Goal: Information Seeking & Learning: Learn about a topic

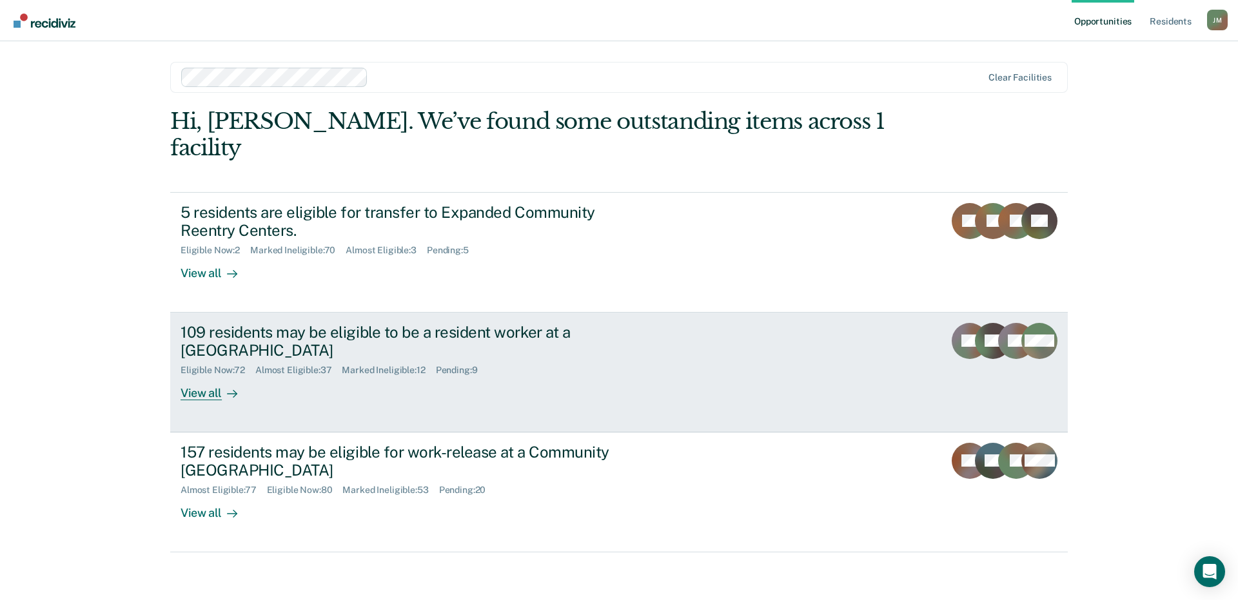
click at [329, 323] on div "109 residents may be eligible to be a resident worker at a [GEOGRAPHIC_DATA]" at bounding box center [407, 341] width 453 height 37
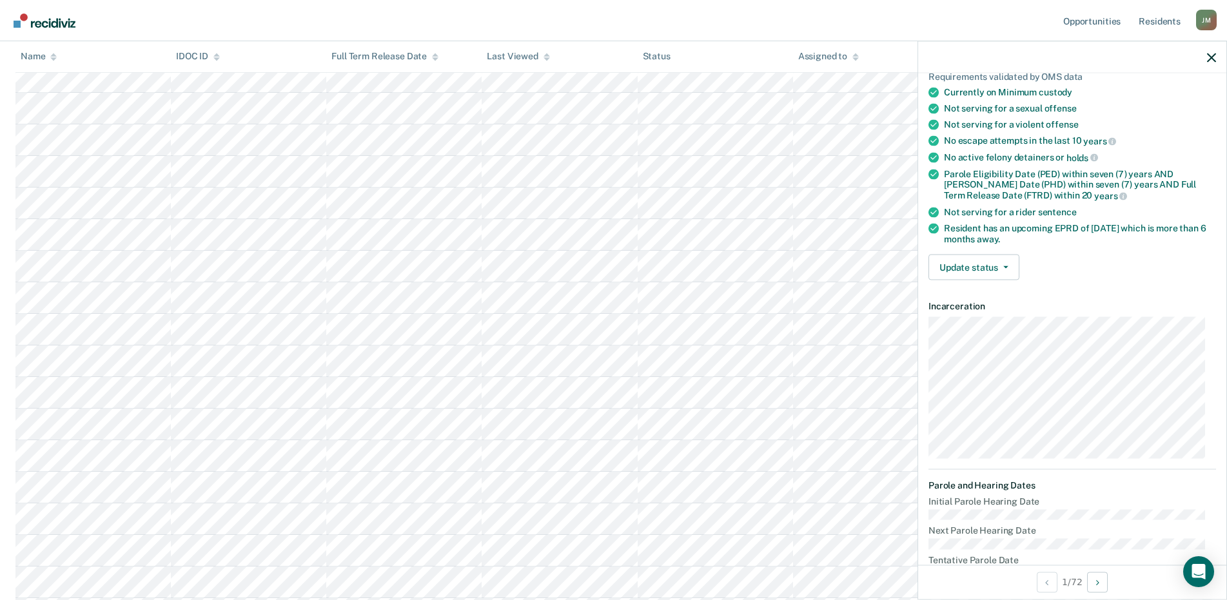
scroll to position [774, 0]
click at [594, 34] on nav "Opportunities Resident s [PERSON_NAME] Profile How it works Log Out" at bounding box center [613, 20] width 1206 height 41
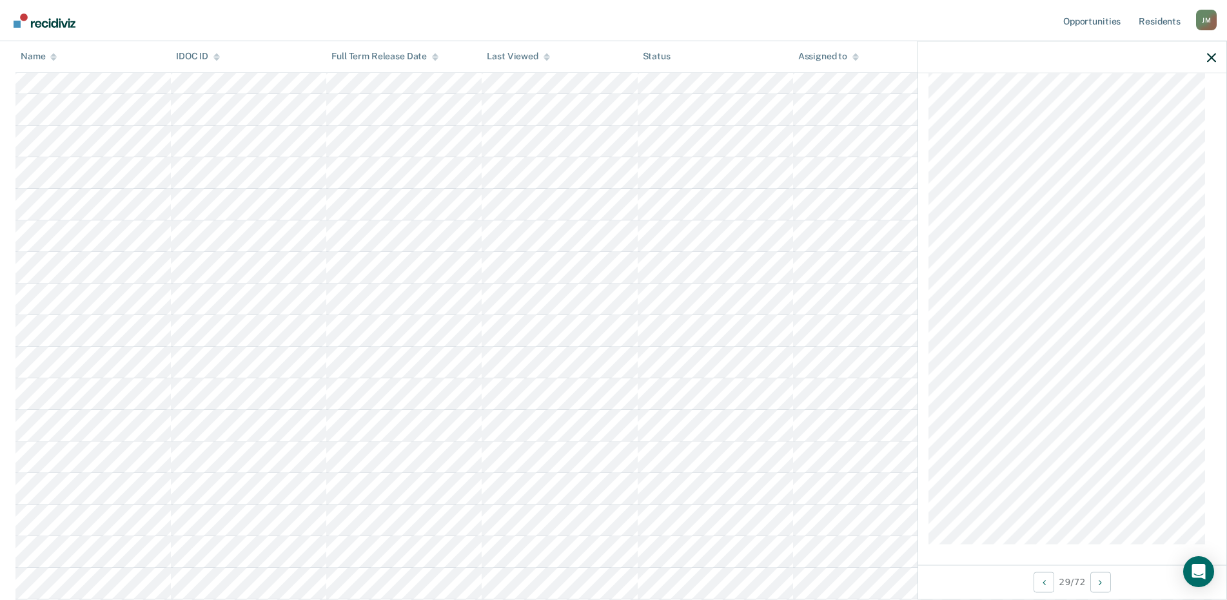
scroll to position [1048, 0]
click at [1102, 579] on icon "Next Opportunity" at bounding box center [1100, 582] width 3 height 9
click at [1099, 581] on button "Next Opportunity" at bounding box center [1100, 582] width 21 height 21
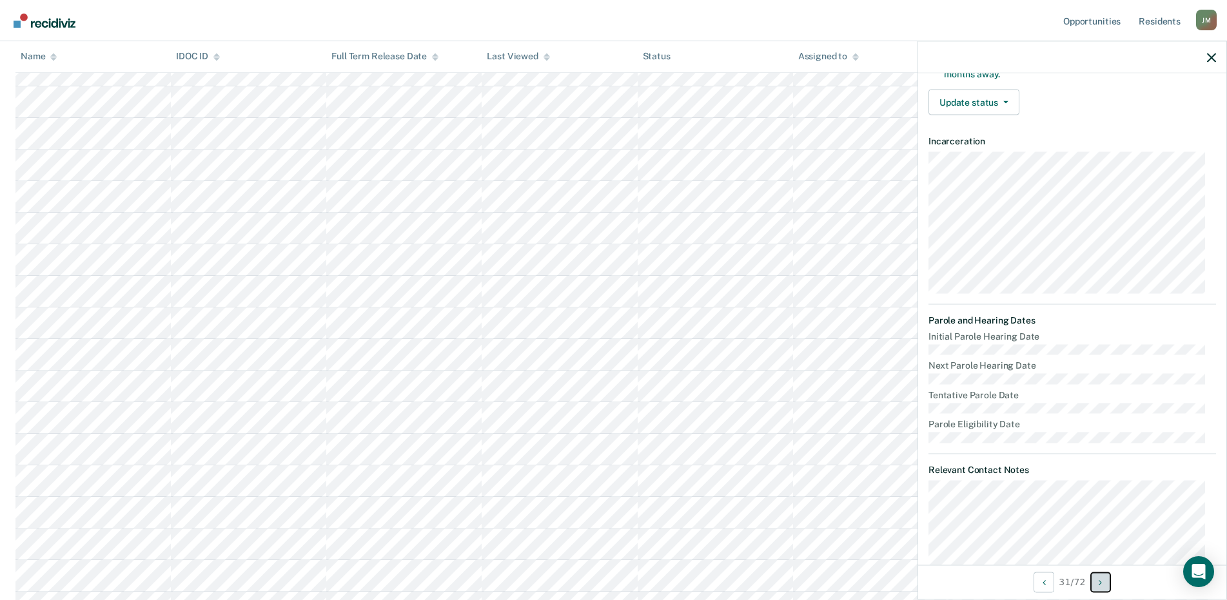
scroll to position [0, 0]
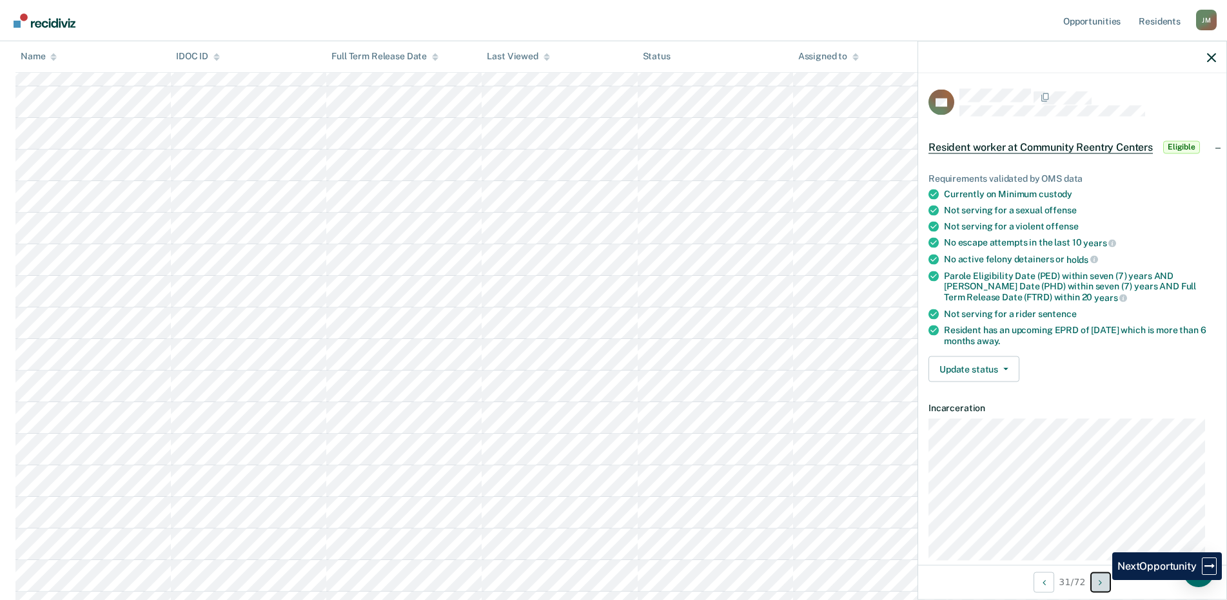
click at [1102, 580] on icon "Next Opportunity" at bounding box center [1100, 582] width 3 height 9
click at [1098, 587] on button "Next Opportunity" at bounding box center [1100, 582] width 21 height 21
click at [1102, 581] on icon "Next Opportunity" at bounding box center [1100, 582] width 3 height 9
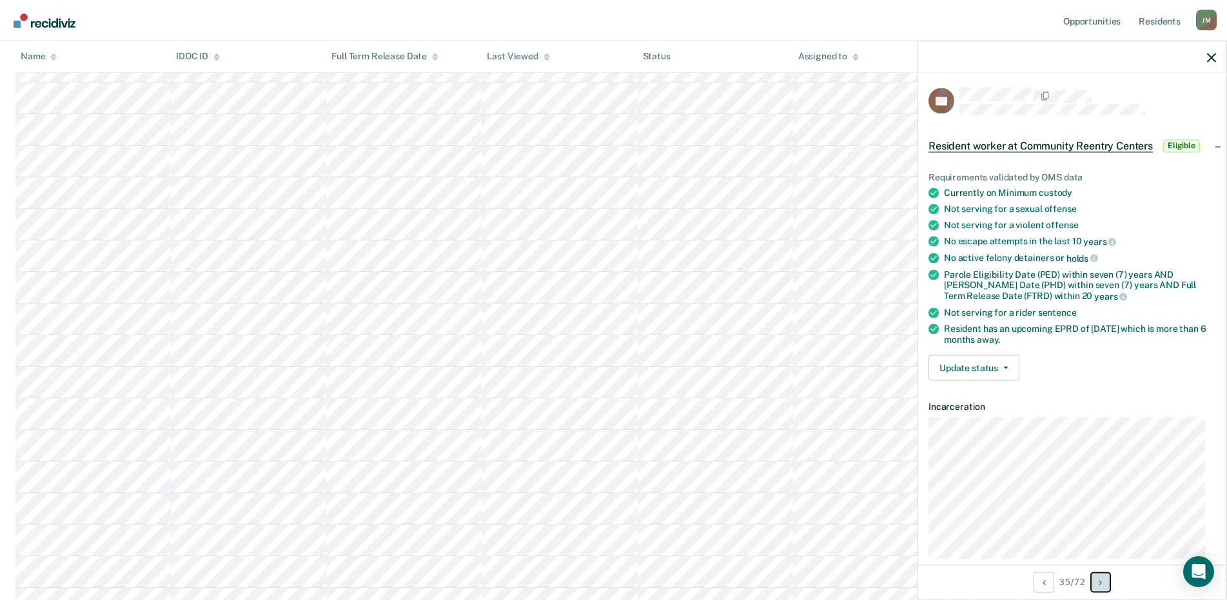
scroll to position [0, 0]
click at [1095, 573] on button "Next Opportunity" at bounding box center [1100, 582] width 21 height 21
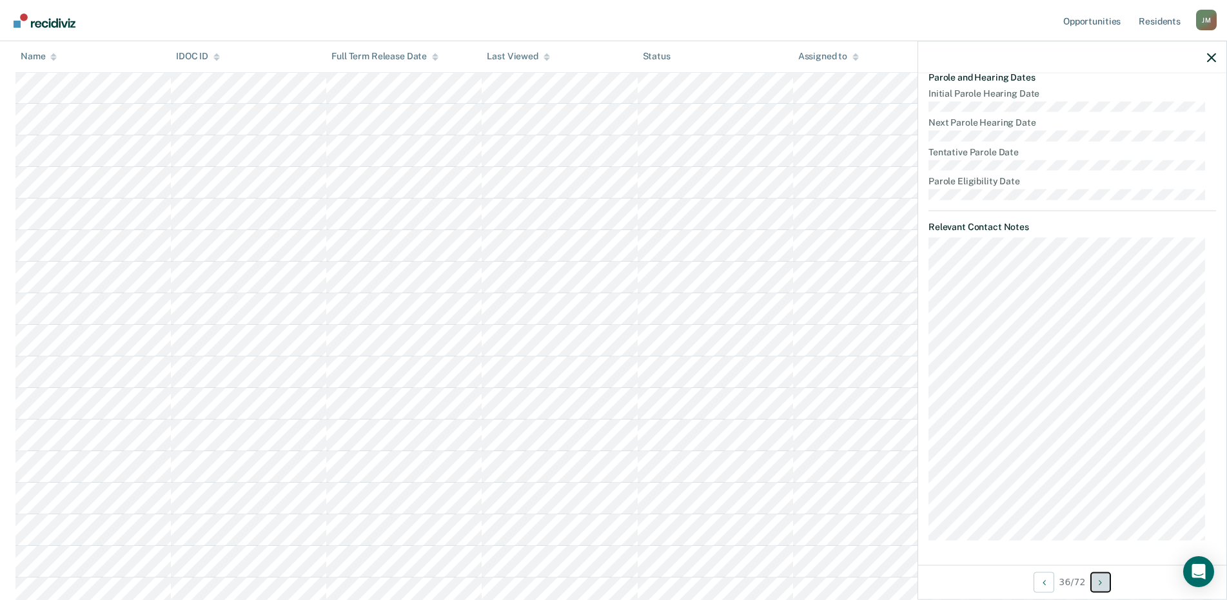
scroll to position [1418, 0]
click at [1095, 580] on button "Next Opportunity" at bounding box center [1100, 582] width 21 height 21
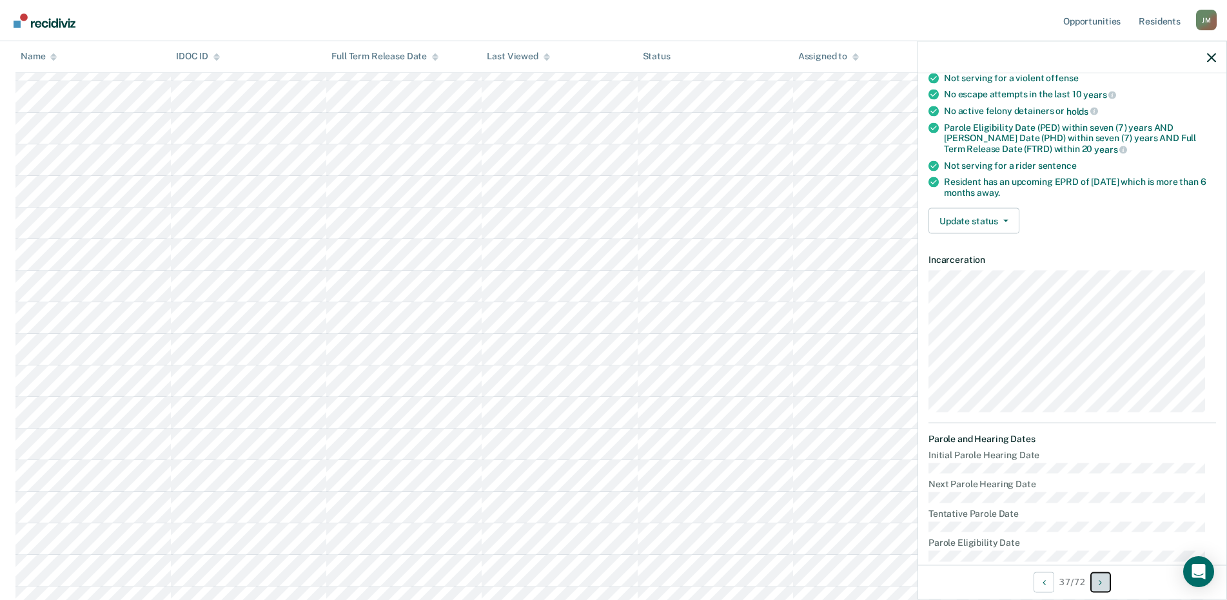
scroll to position [0, 0]
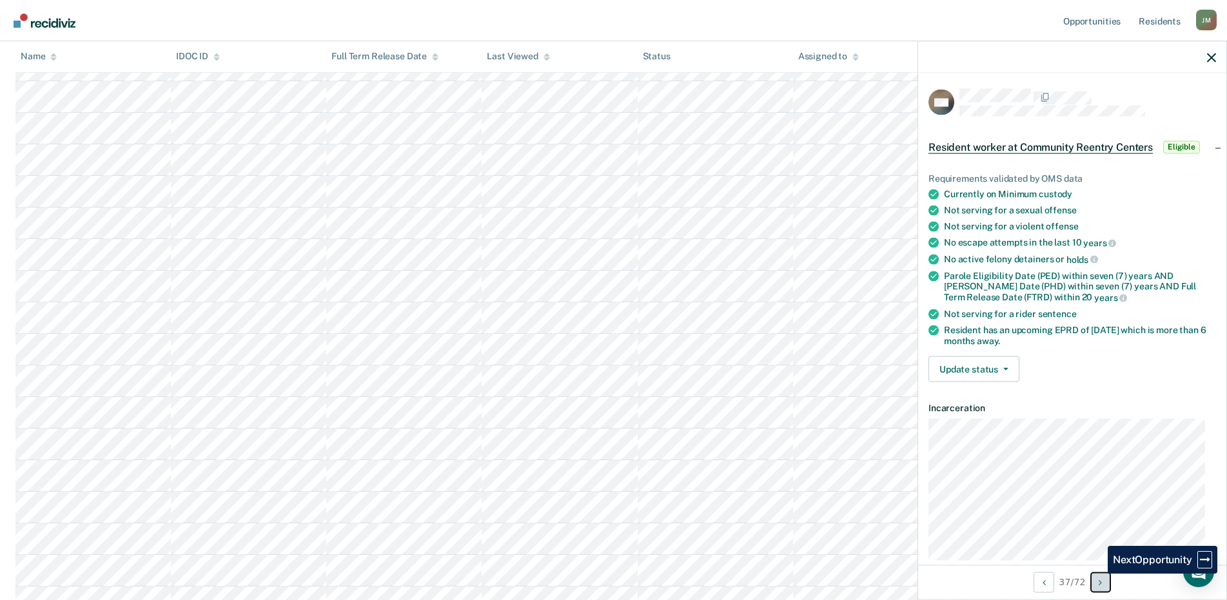
click at [1098, 574] on button "Next Opportunity" at bounding box center [1100, 582] width 21 height 21
click at [1097, 582] on button "Next Opportunity" at bounding box center [1100, 582] width 21 height 21
click at [1100, 583] on icon "Next Opportunity" at bounding box center [1100, 582] width 3 height 9
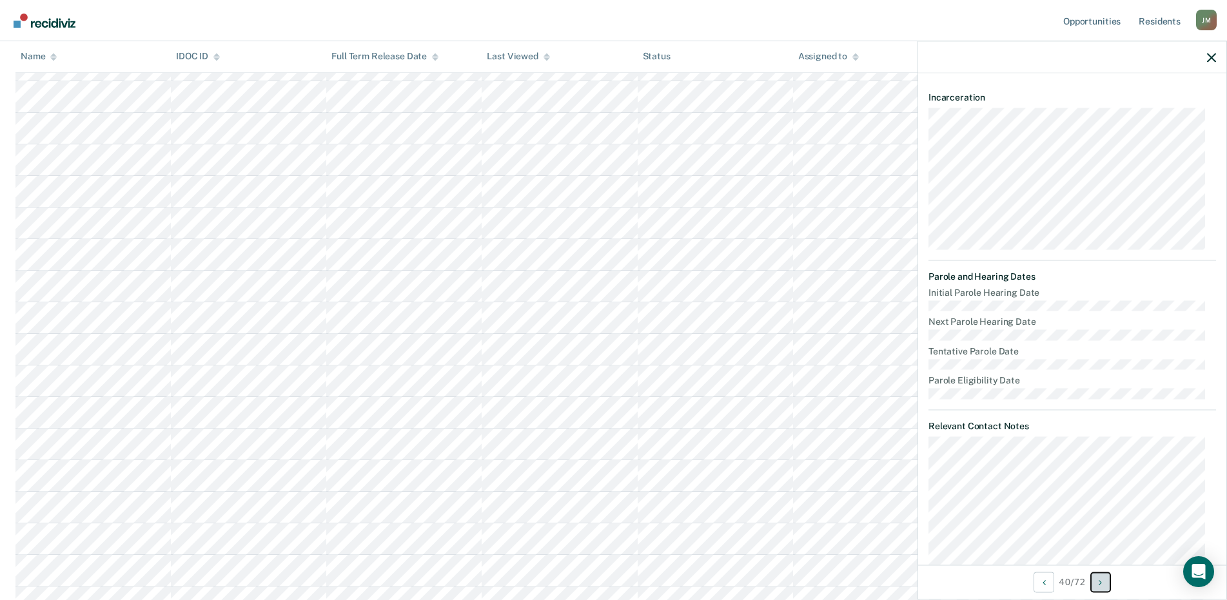
scroll to position [0, 0]
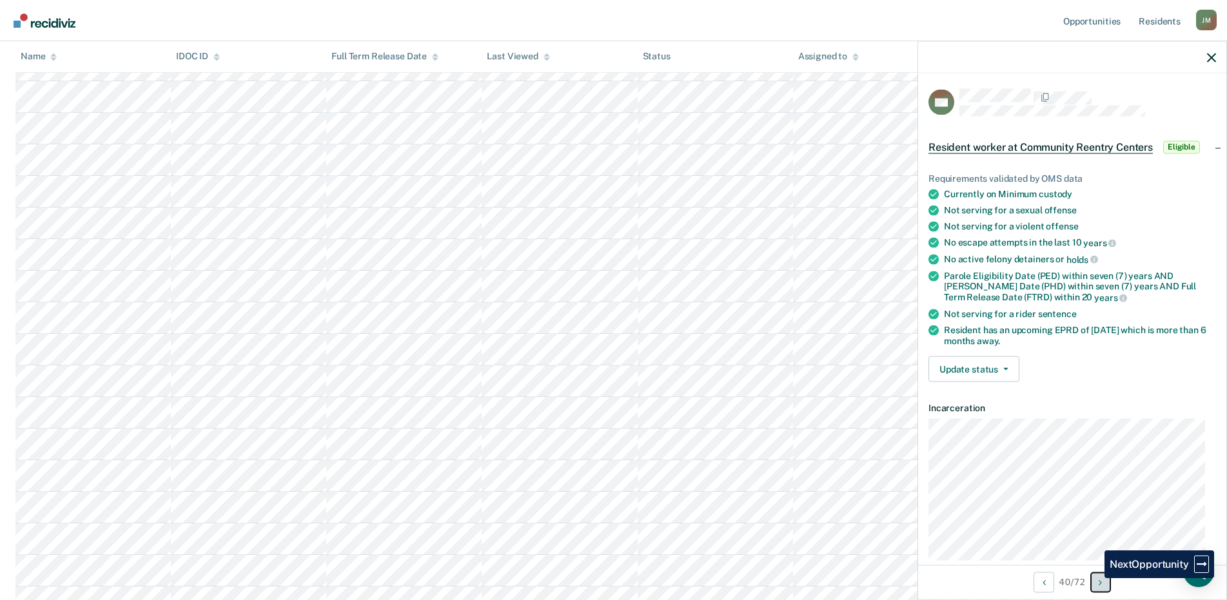
click at [1095, 578] on button "Next Opportunity" at bounding box center [1100, 582] width 21 height 21
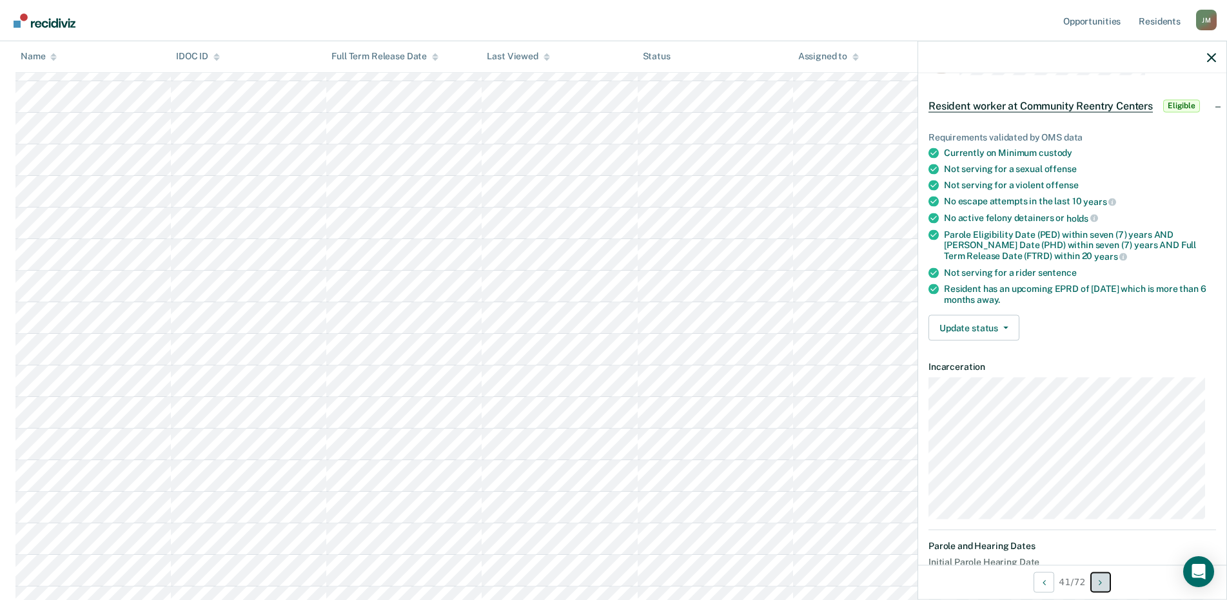
scroll to position [64, 0]
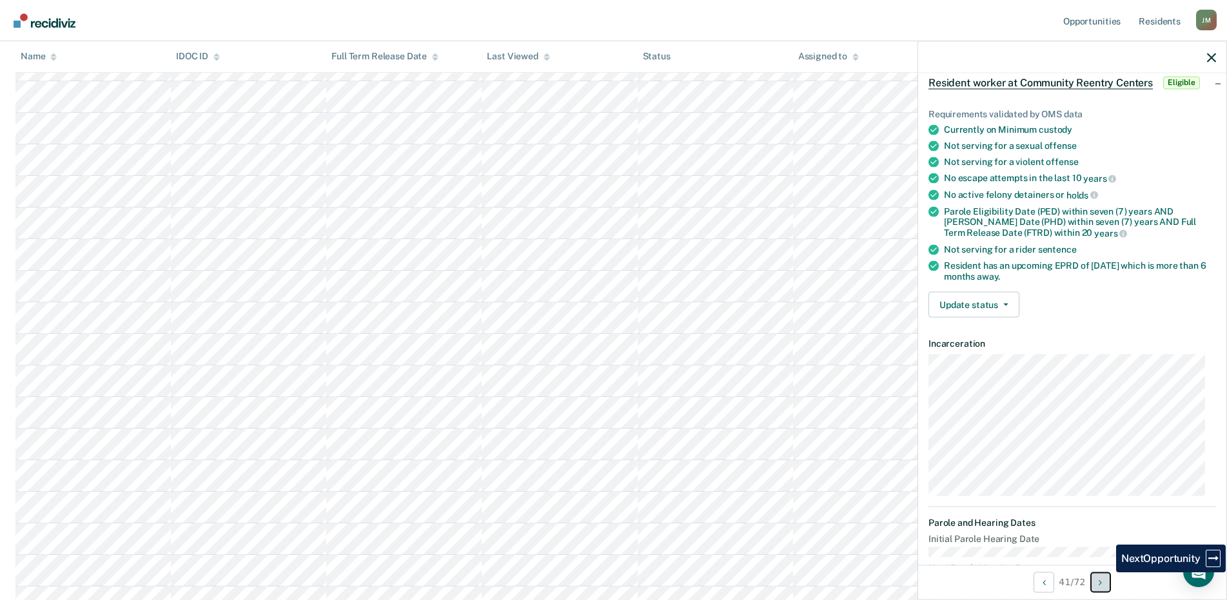
click at [1106, 580] on button "Next Opportunity" at bounding box center [1100, 582] width 21 height 21
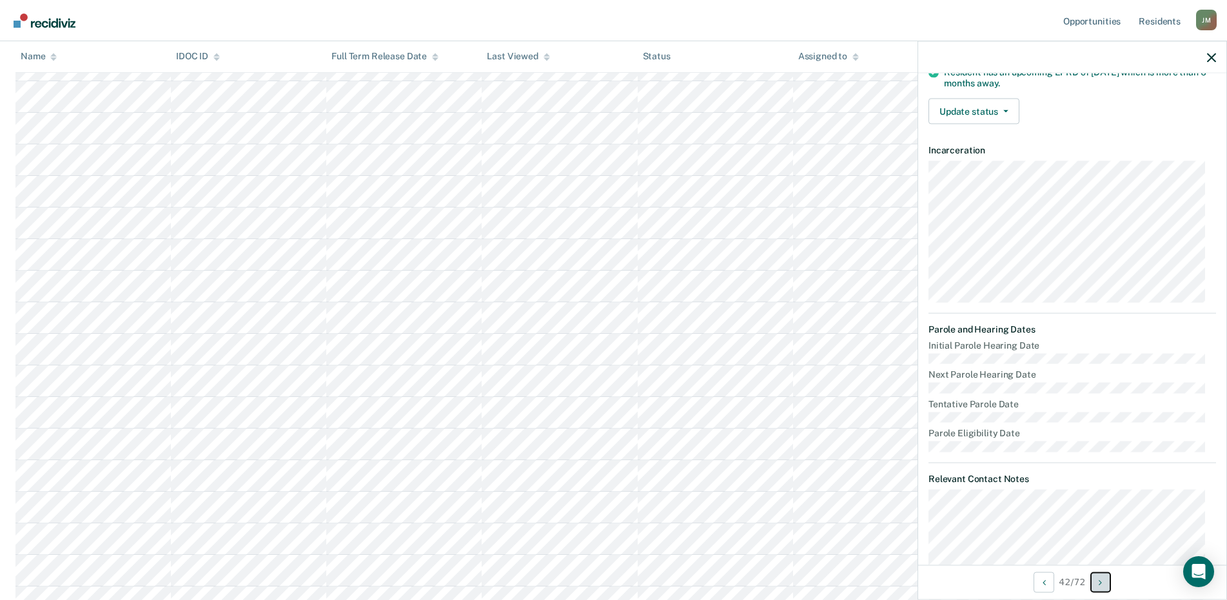
scroll to position [0, 0]
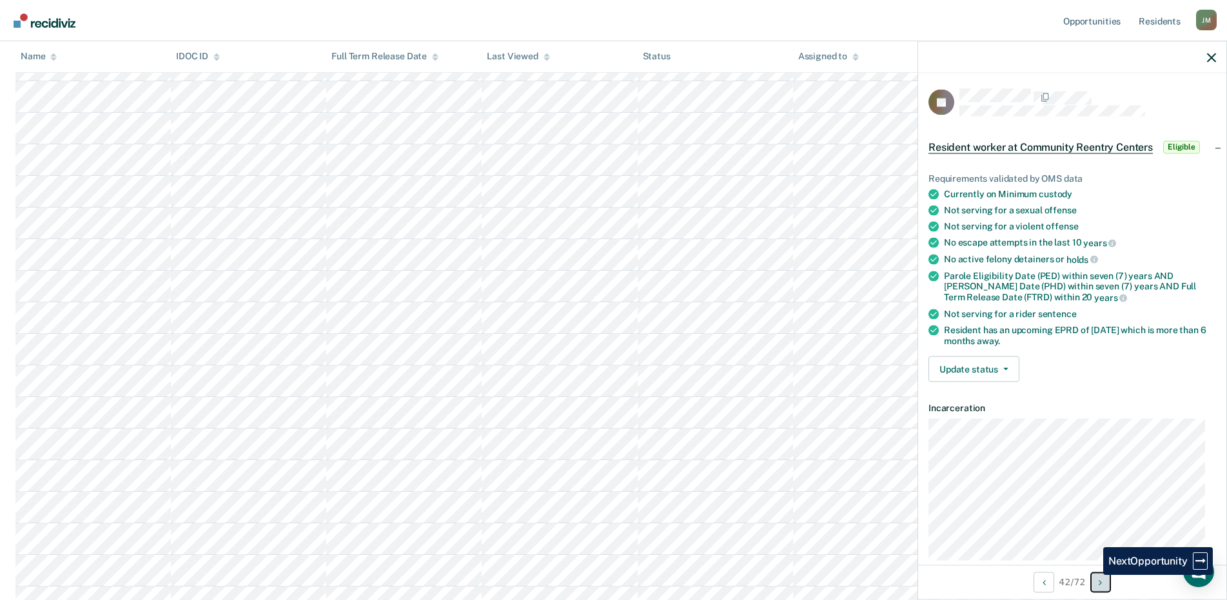
click at [1093, 575] on button "Next Opportunity" at bounding box center [1100, 582] width 21 height 21
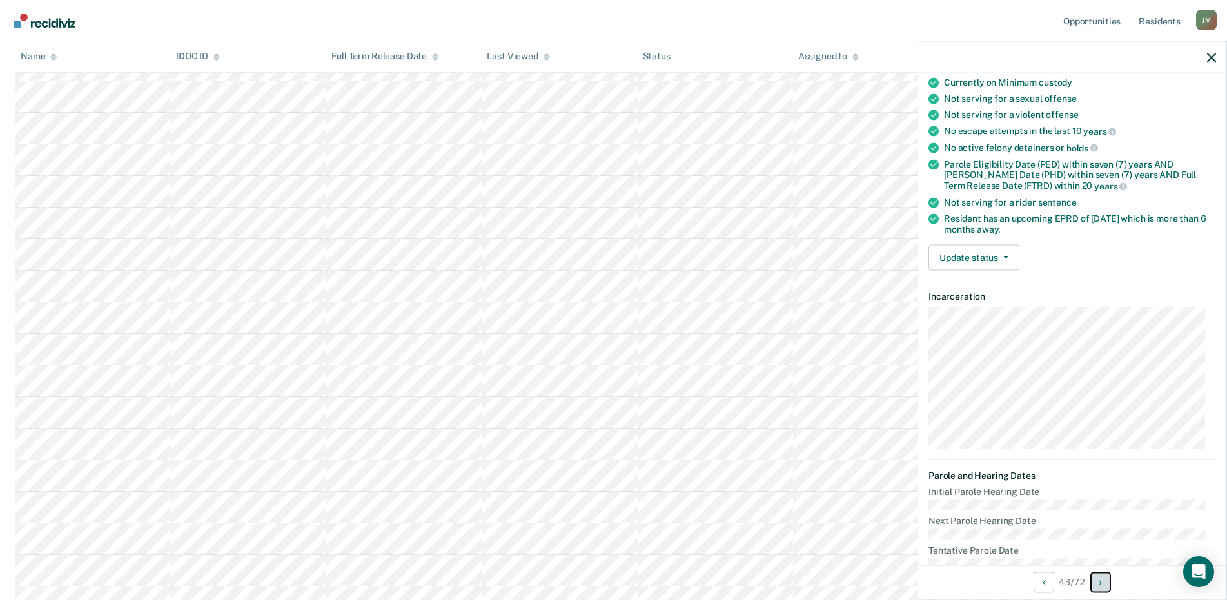
scroll to position [129, 0]
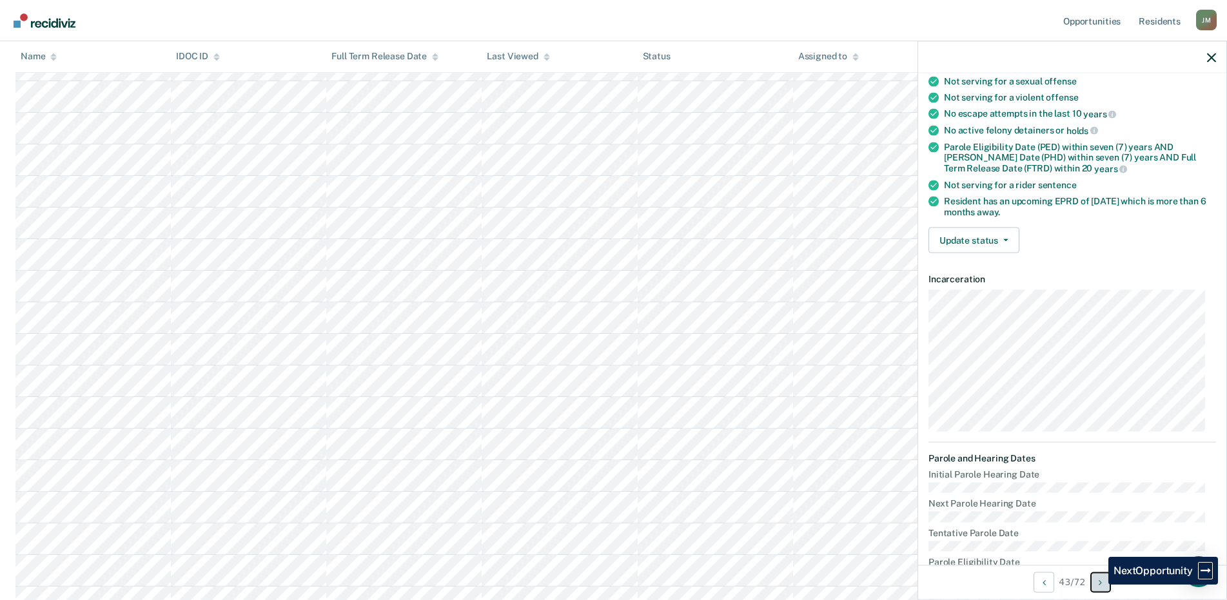
click at [1099, 585] on button "Next Opportunity" at bounding box center [1100, 582] width 21 height 21
click at [1095, 580] on button "Next Opportunity" at bounding box center [1100, 582] width 21 height 21
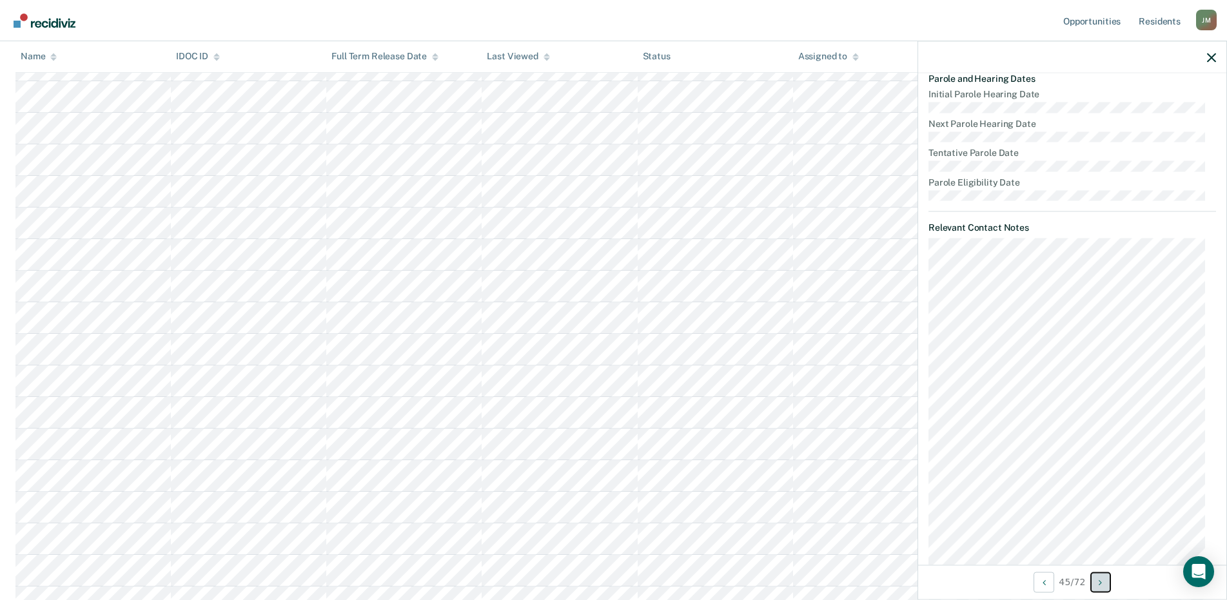
scroll to position [580, 0]
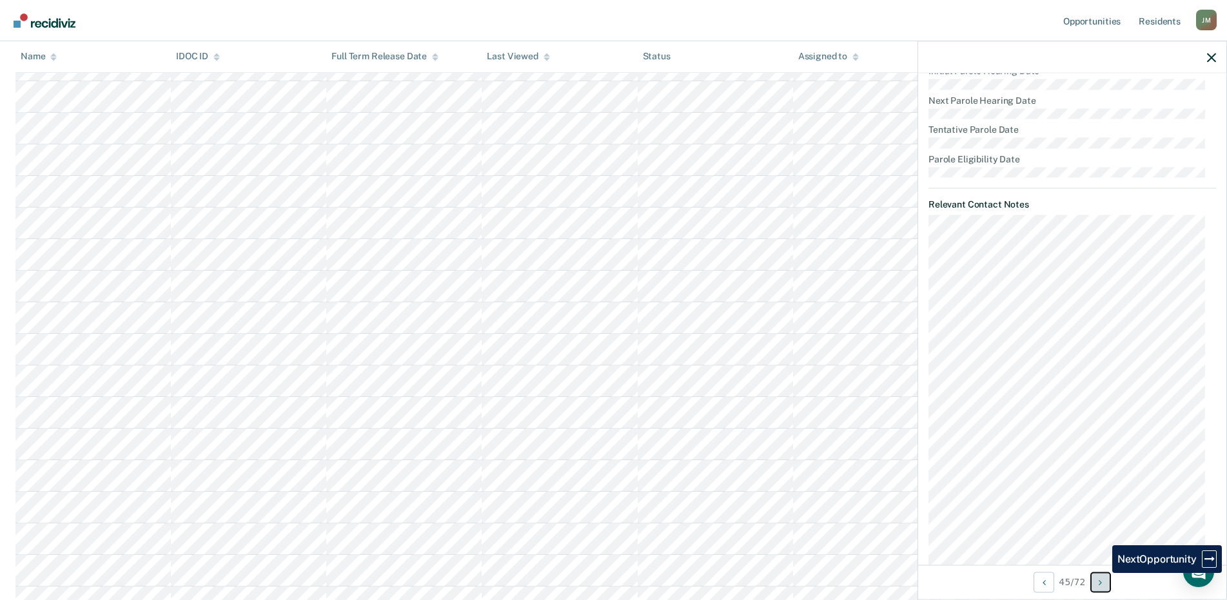
click at [1103, 573] on button "Next Opportunity" at bounding box center [1100, 582] width 21 height 21
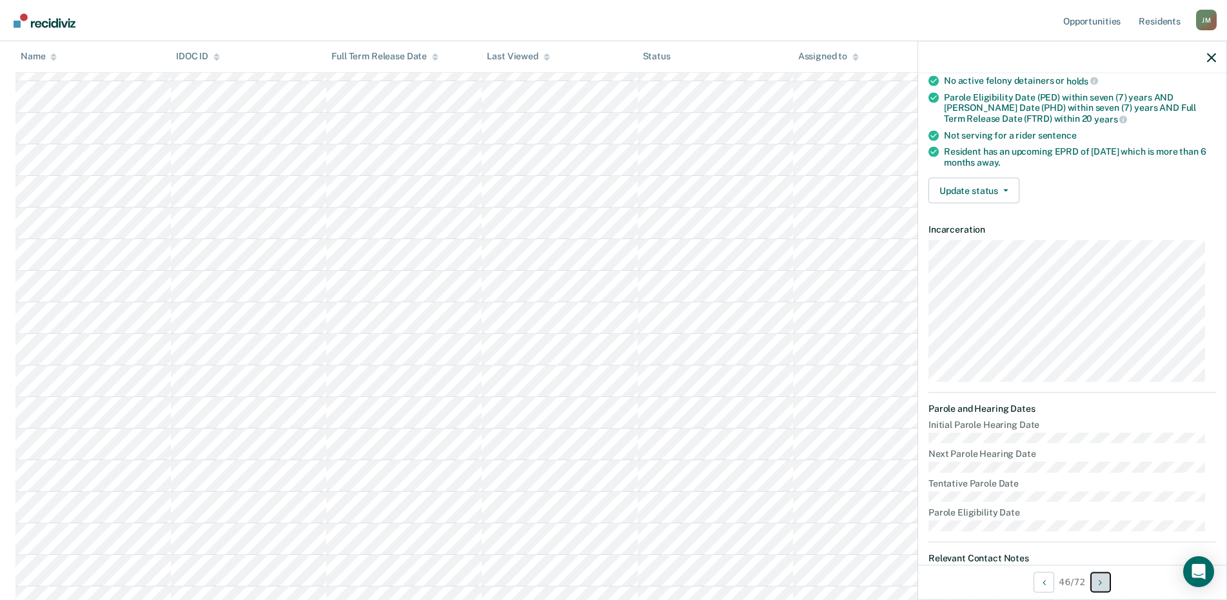
scroll to position [193, 0]
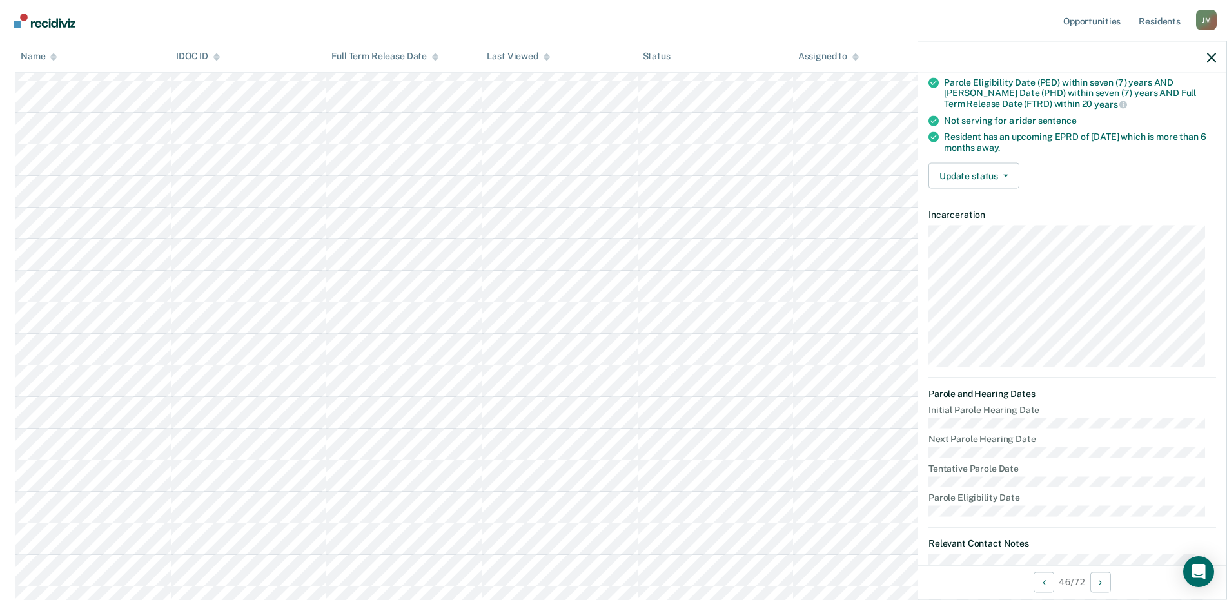
click at [1087, 573] on div "46 / 72" at bounding box center [1072, 582] width 308 height 34
click at [1100, 580] on icon "Next Opportunity" at bounding box center [1100, 582] width 3 height 9
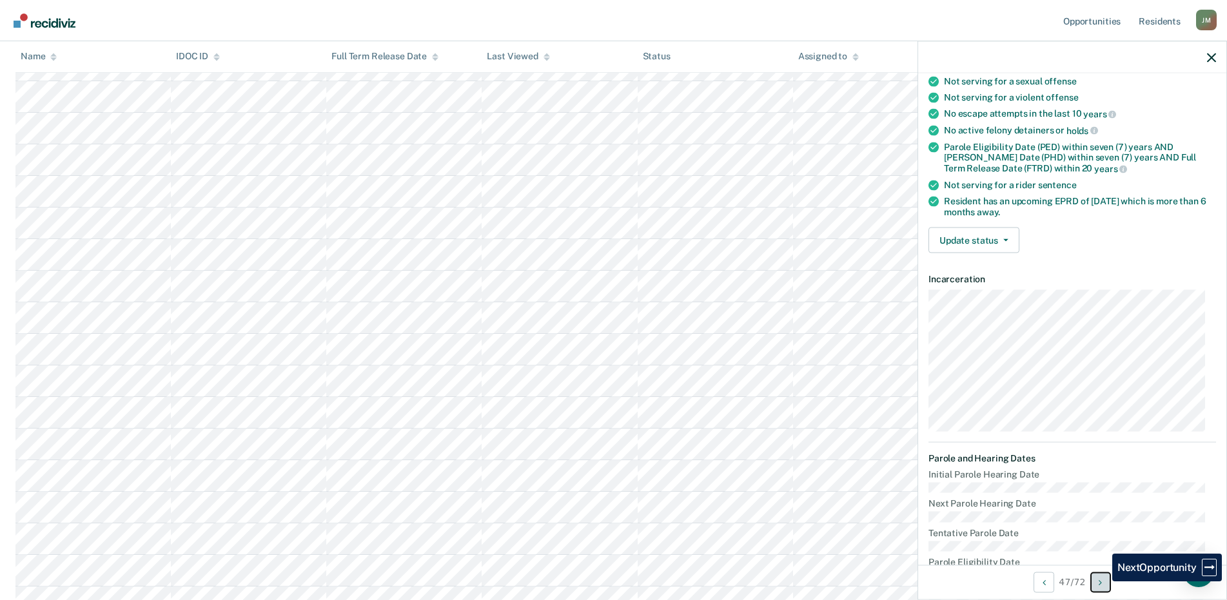
click at [1102, 582] on icon "Next Opportunity" at bounding box center [1100, 582] width 3 height 9
click at [1103, 574] on button "Next Opportunity" at bounding box center [1100, 582] width 21 height 21
click at [1103, 575] on button "Next Opportunity" at bounding box center [1100, 582] width 21 height 21
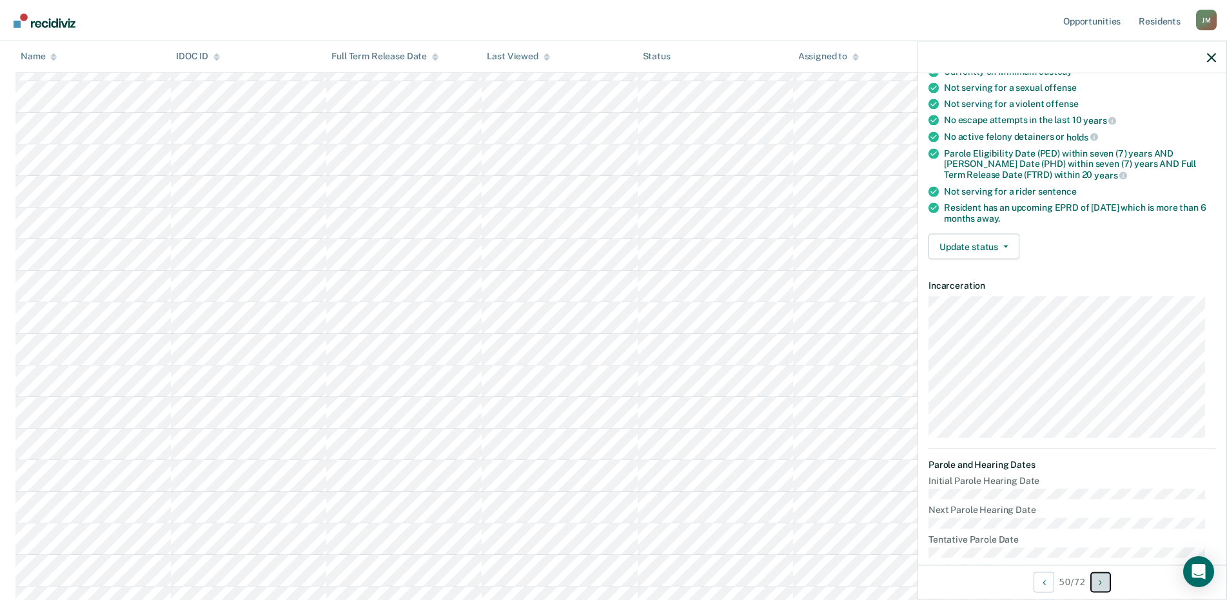
scroll to position [0, 0]
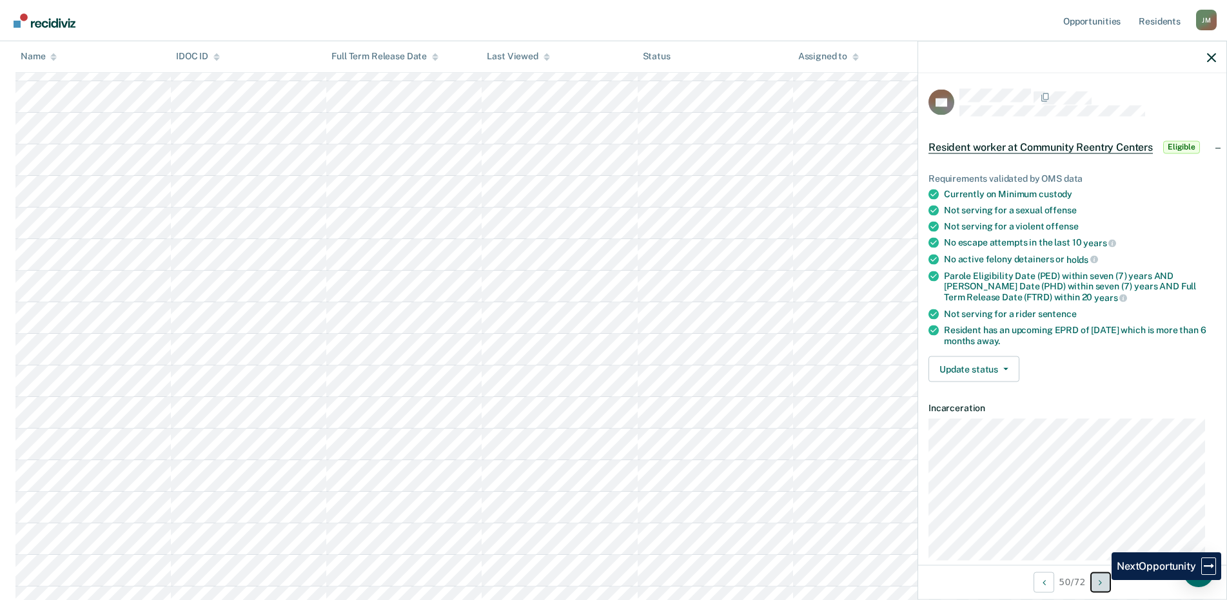
click at [1102, 580] on icon "Next Opportunity" at bounding box center [1100, 582] width 3 height 9
click at [1102, 582] on icon "Next Opportunity" at bounding box center [1100, 582] width 3 height 9
click at [1104, 583] on button "Next Opportunity" at bounding box center [1100, 582] width 21 height 21
click at [1103, 582] on button "Next Opportunity" at bounding box center [1100, 582] width 21 height 21
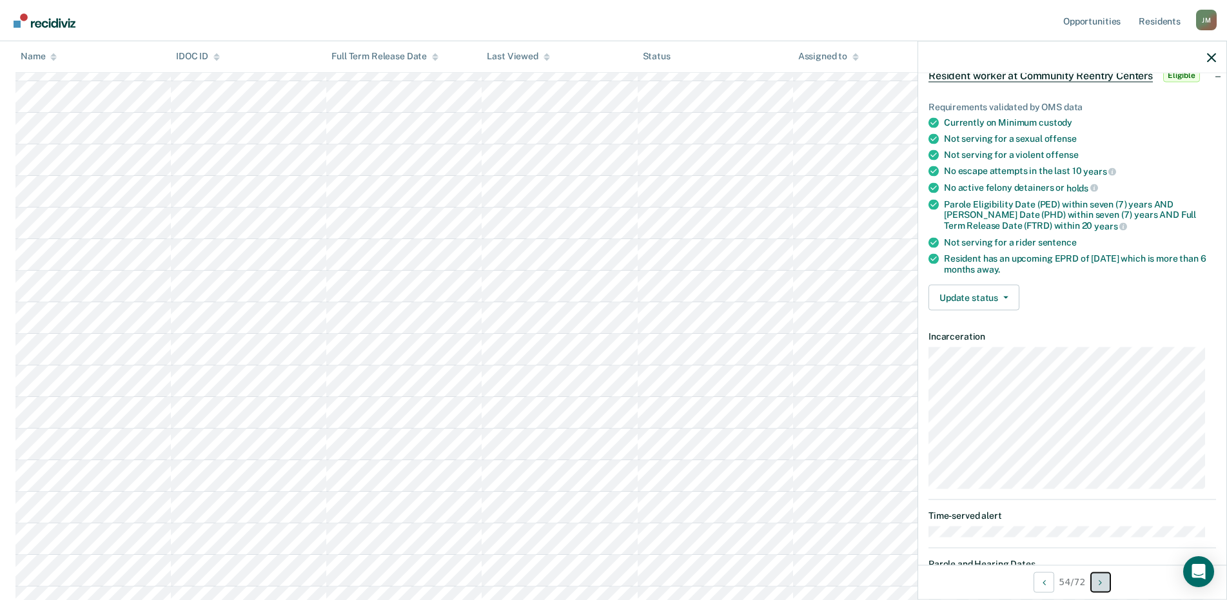
scroll to position [28, 0]
